Goal: Browse casually: Explore the website without a specific task or goal

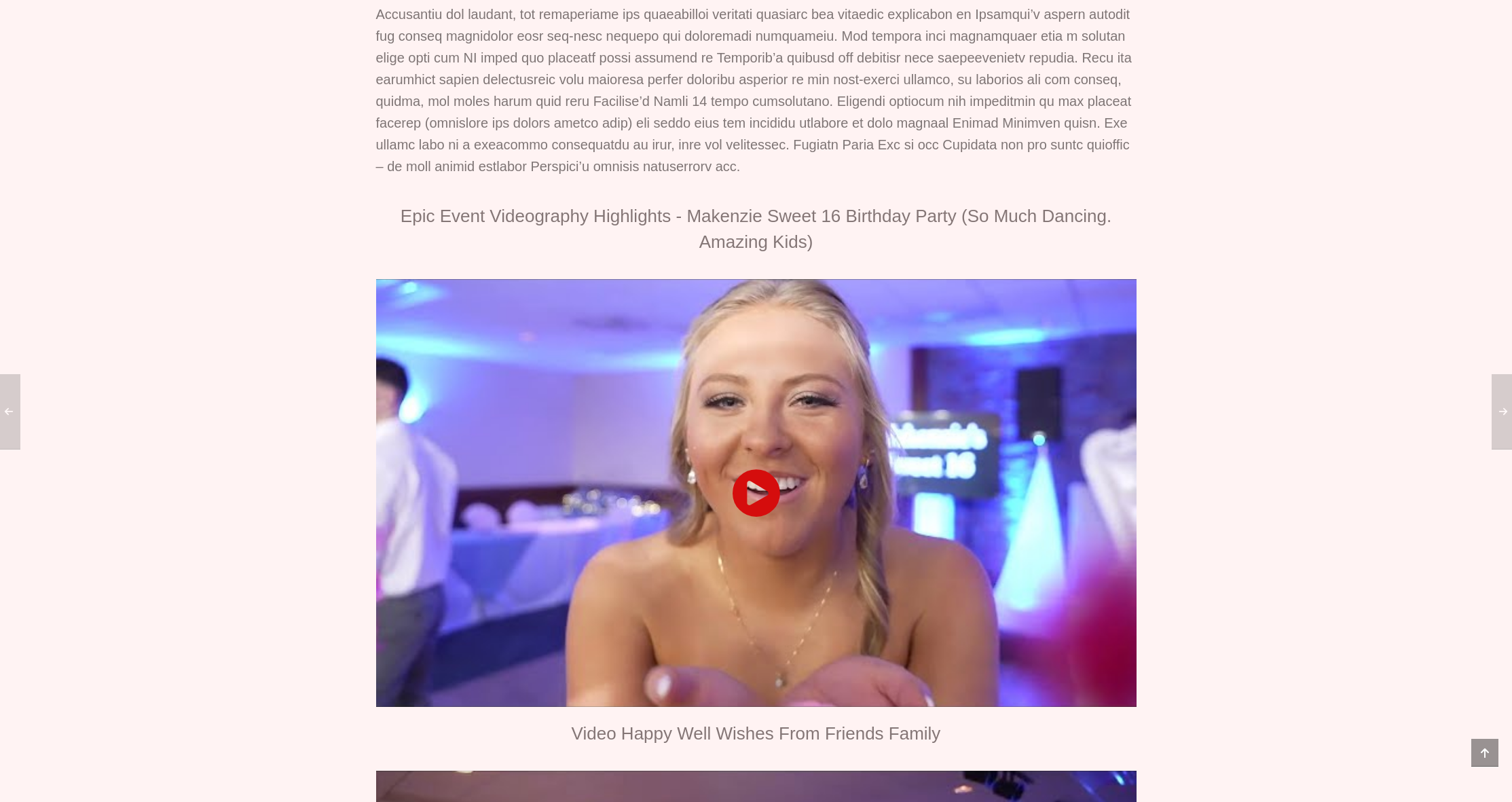
scroll to position [1143, 0]
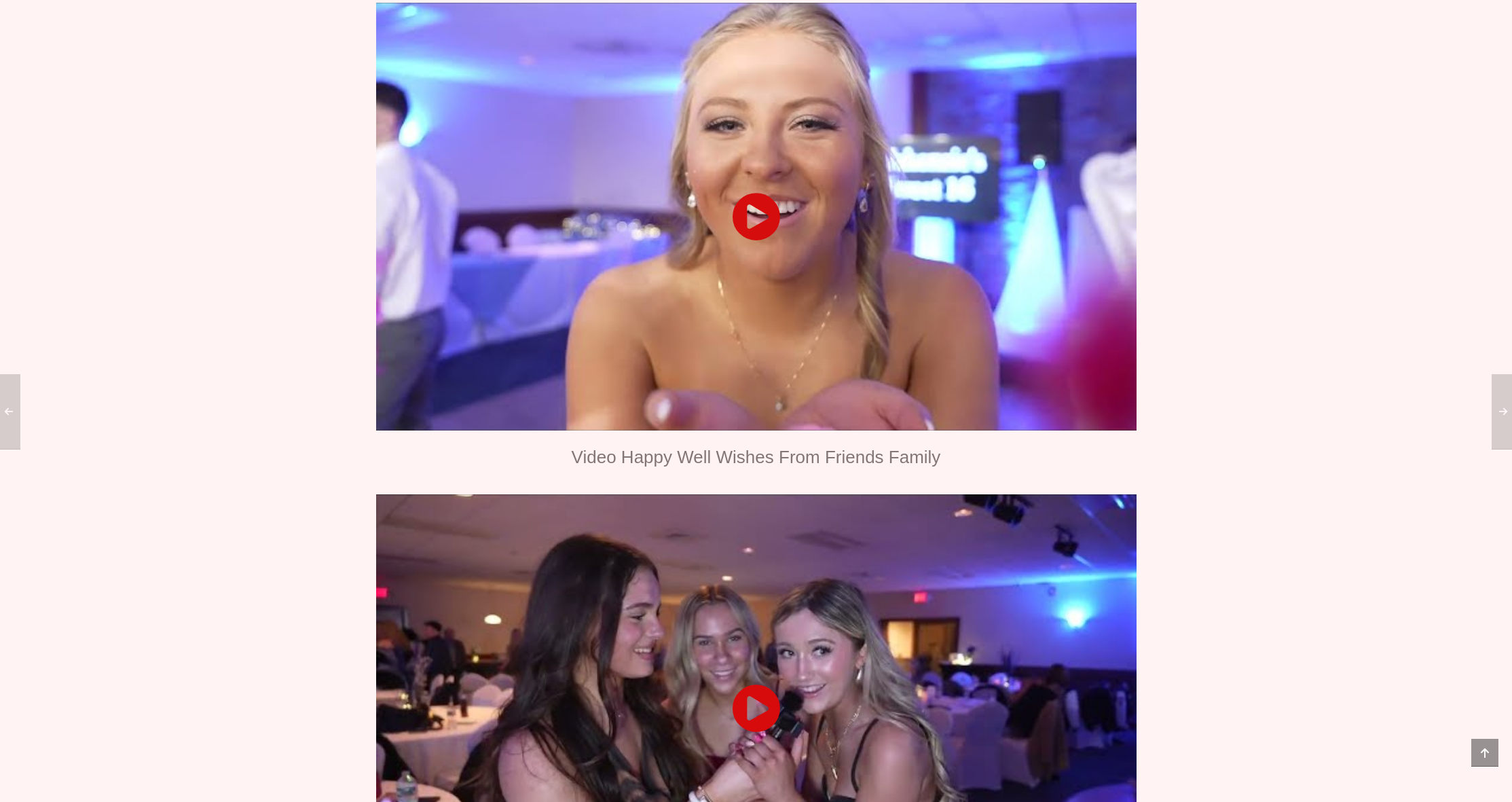
click at [748, 290] on div at bounding box center [756, 217] width 760 height 428
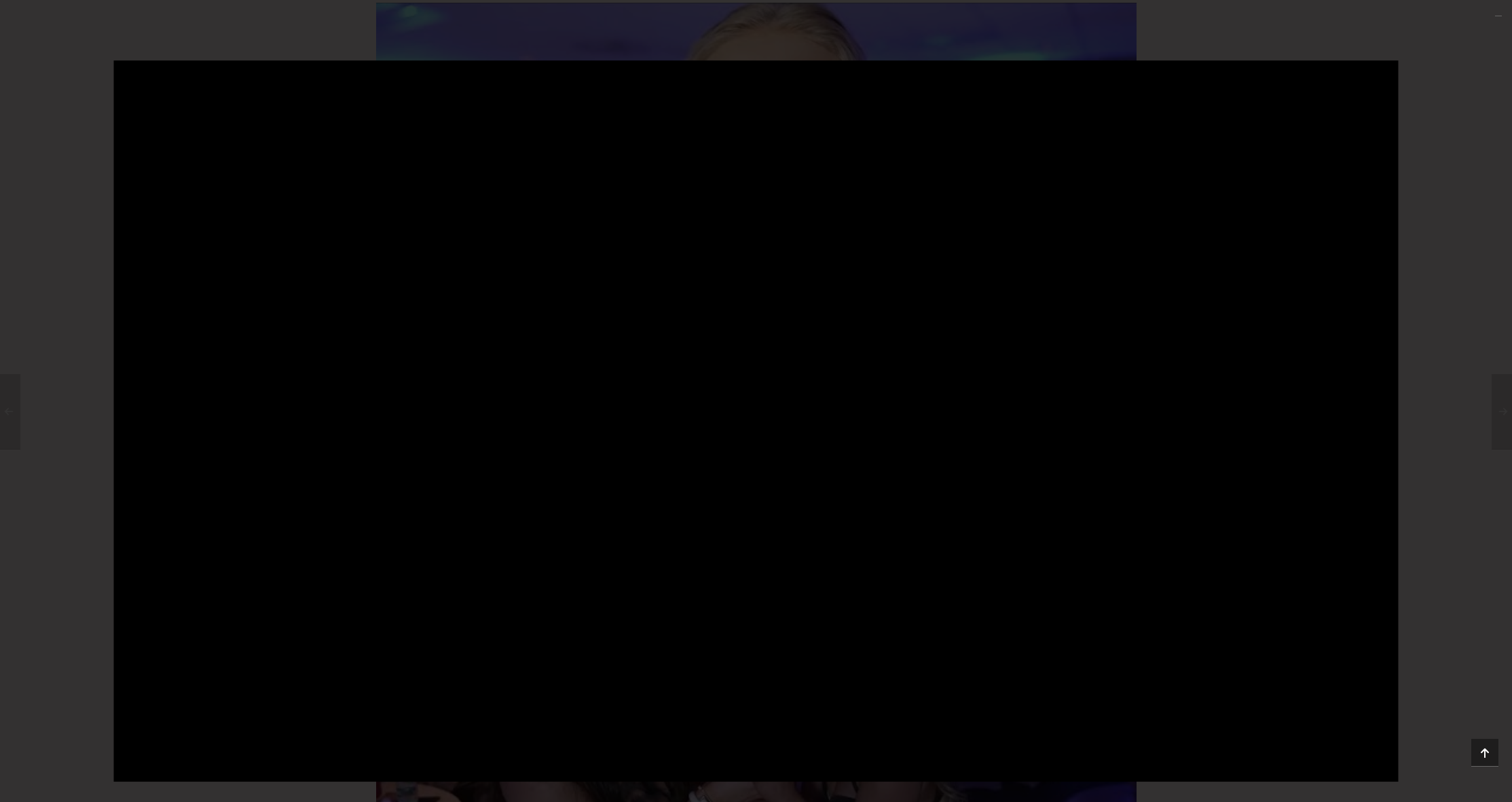
click at [80, 384] on div at bounding box center [756, 401] width 1512 height 682
click at [89, 325] on div at bounding box center [756, 401] width 1512 height 682
click at [84, 47] on div at bounding box center [756, 401] width 1512 height 802
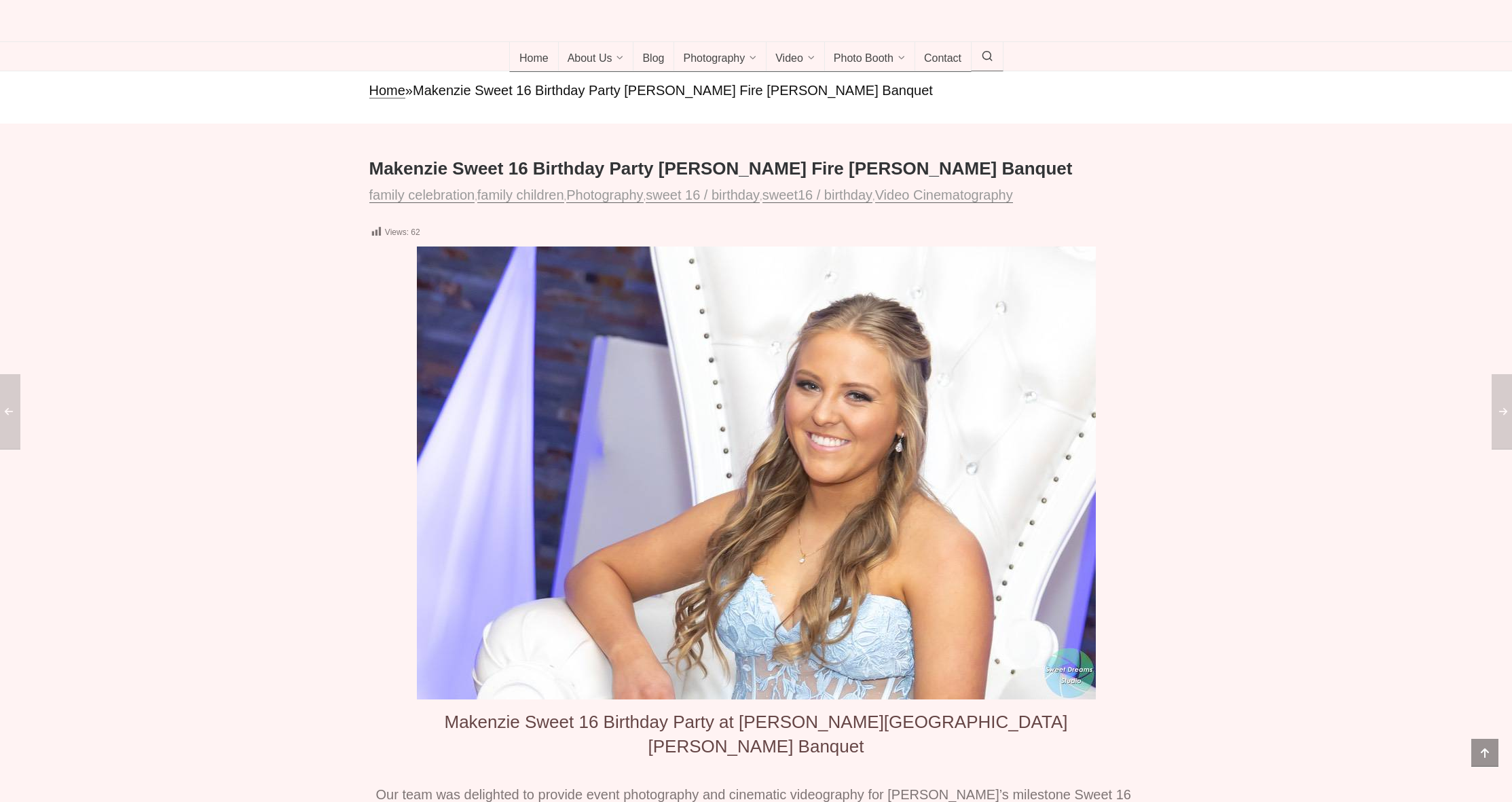
scroll to position [371, 0]
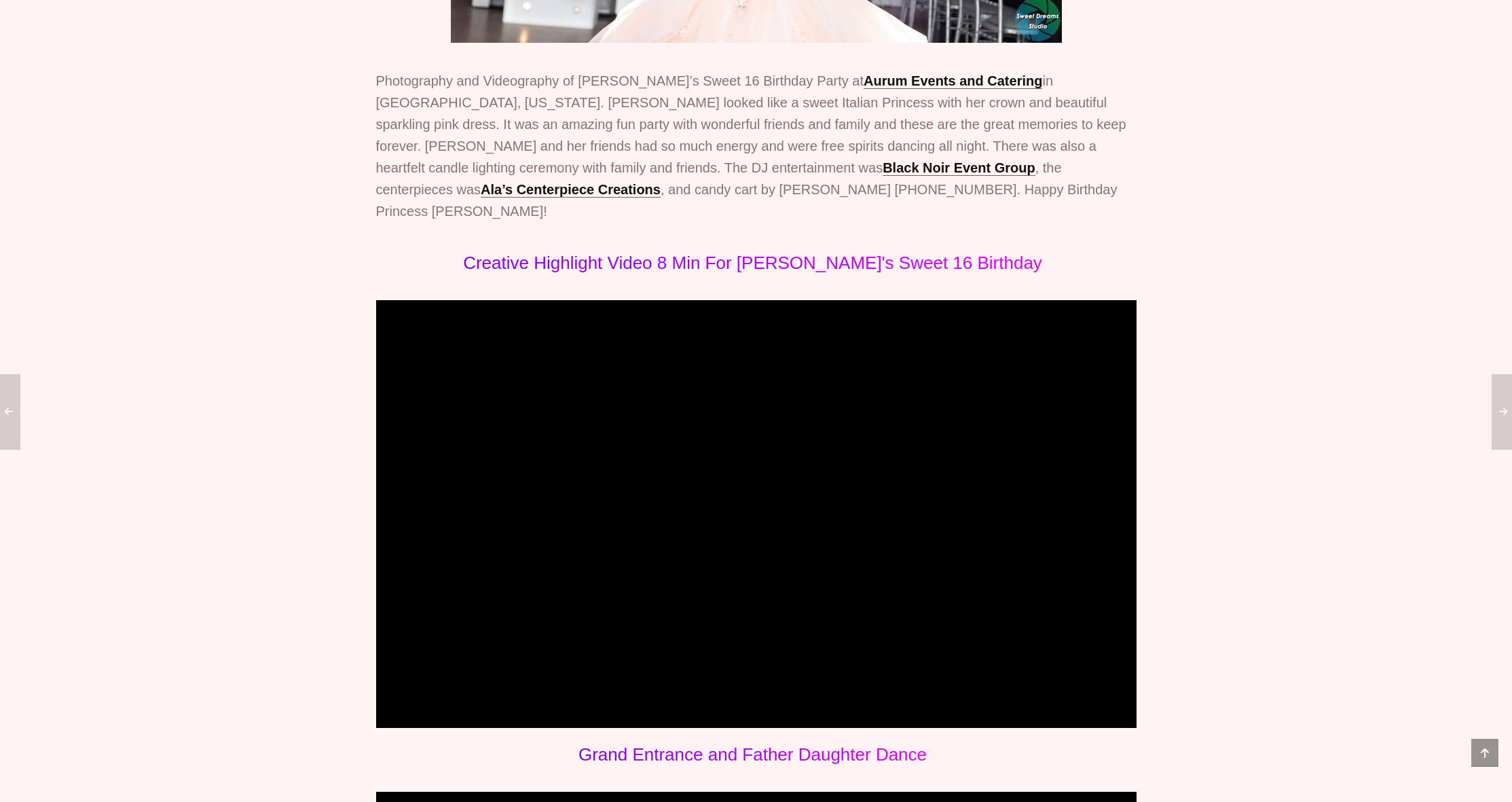
scroll to position [699, 0]
